Goal: Find specific page/section

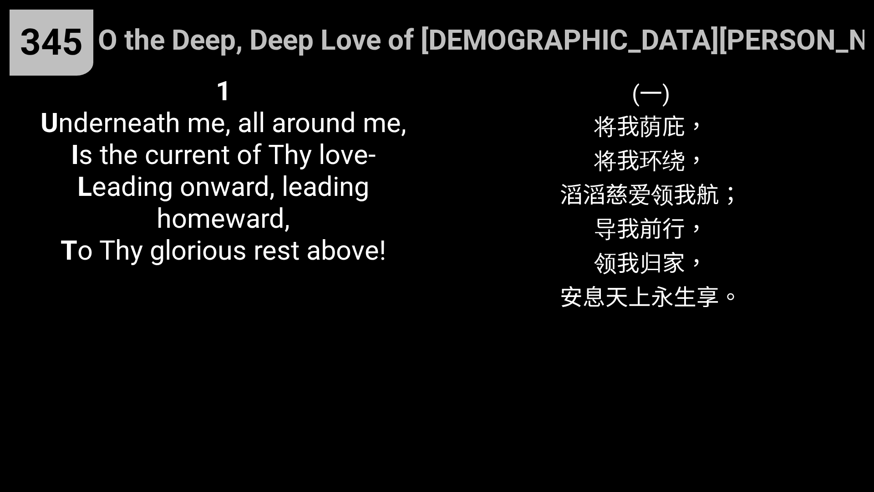
click at [582, 238] on div "(一) 将我荫庇， 将我环绕， 滔滔慈爱领我航； 导我前行， 领我归家， 安息天上永生享。" at bounding box center [651, 273] width 428 height 417
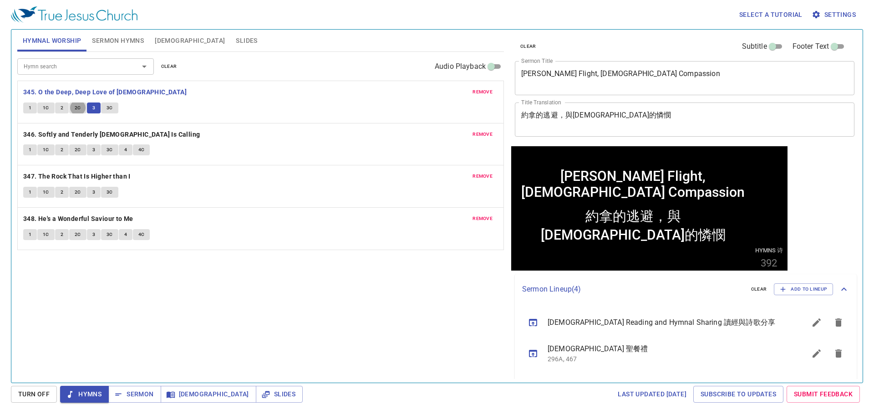
click at [194, 78] on div "Hymn search Hymn search clear Audio Playback" at bounding box center [260, 66] width 487 height 29
